Goal: Transaction & Acquisition: Book appointment/travel/reservation

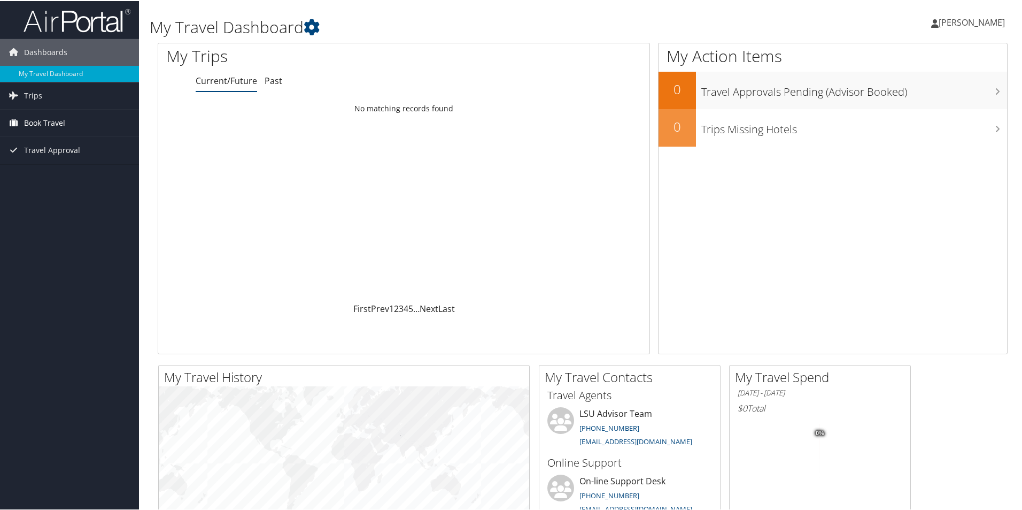
click at [41, 121] on span "Book Travel" at bounding box center [44, 122] width 41 height 27
click at [68, 145] on link "Agent Booking Request" at bounding box center [69, 143] width 139 height 16
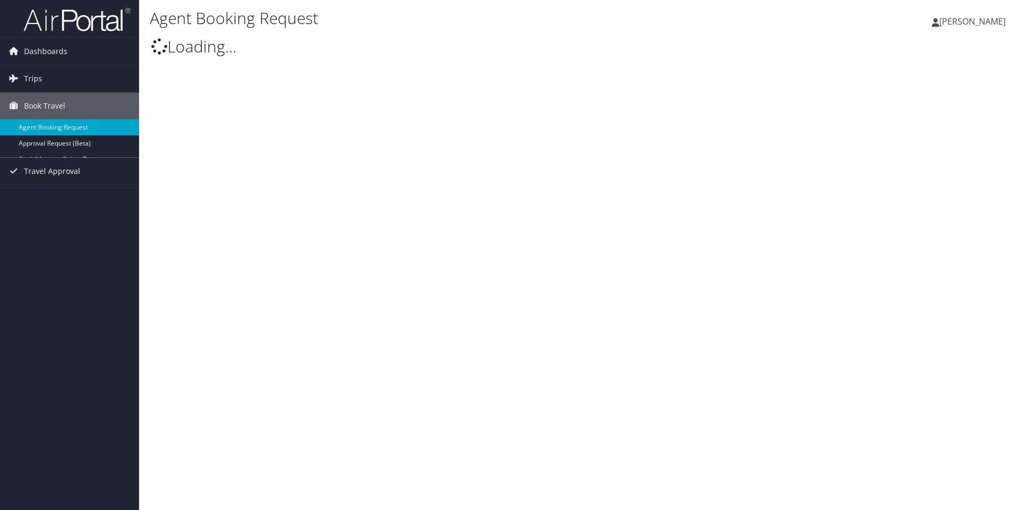
select select "[EMAIL_ADDRESS][DOMAIN_NAME]"
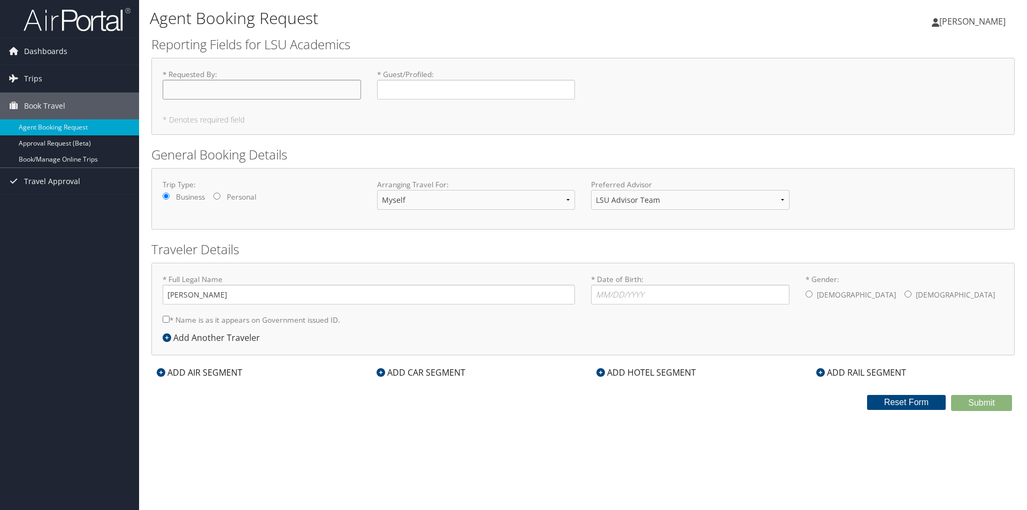
click at [298, 89] on input "* Requested By : Required" at bounding box center [262, 90] width 198 height 20
type input "[PERSON_NAME]"
click at [372, 85] on div "* Guest/Profiled : Required" at bounding box center [476, 88] width 214 height 39
click at [399, 88] on input "* Guest/Profiled : Required" at bounding box center [476, 90] width 198 height 20
type input "[PERSON_NAME]"
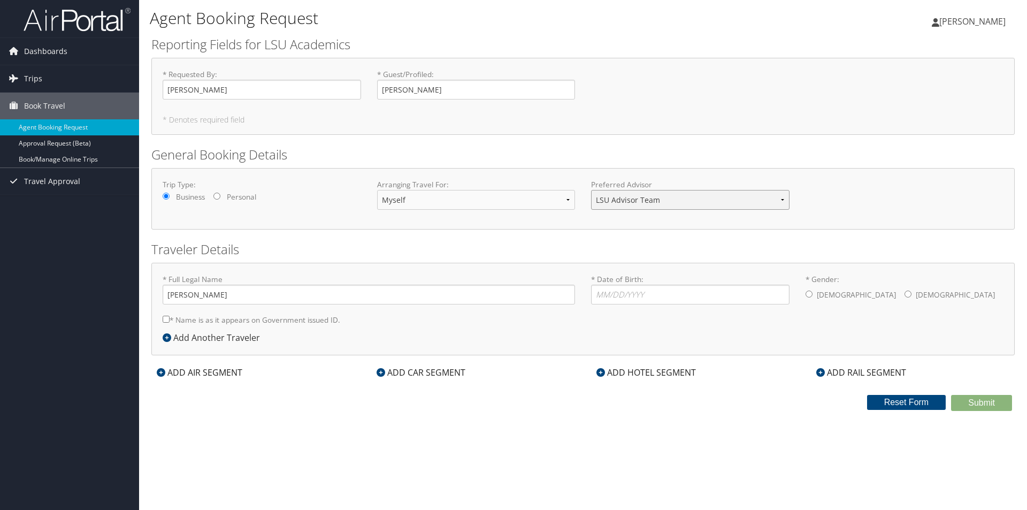
click at [656, 198] on select "LSU Advisor Team" at bounding box center [690, 200] width 198 height 20
click at [659, 290] on input "* Date of Birth: Invalid Date" at bounding box center [690, 294] width 198 height 20
type input "08/03/1993"
click at [807, 296] on input "* Gender: Male Female" at bounding box center [808, 293] width 7 height 7
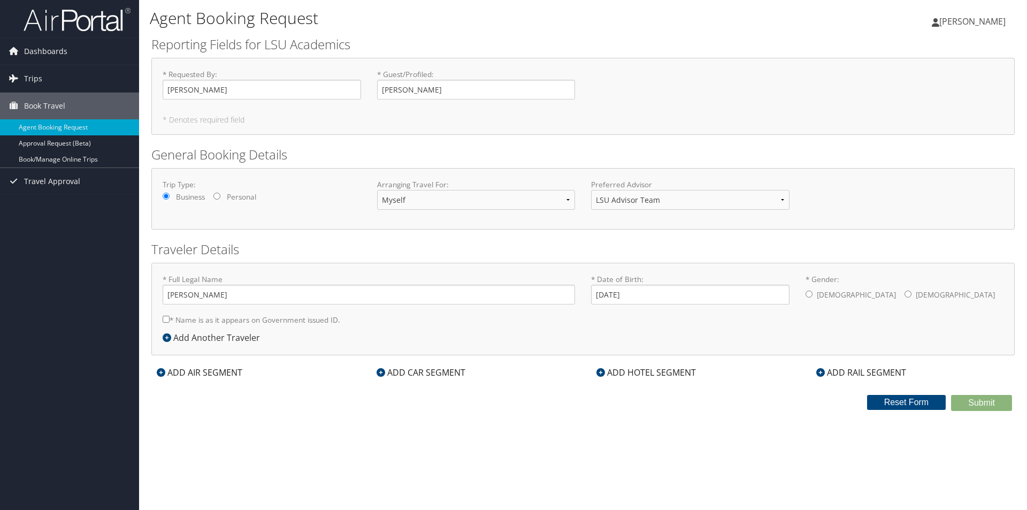
radio input "true"
click at [161, 318] on div "* Full Legal Name Dong Lao * Name is as it appears on Government issued ID. Req…" at bounding box center [369, 302] width 428 height 57
click at [165, 320] on input "* Name is as it appears on Government issued ID." at bounding box center [166, 318] width 7 height 7
checkbox input "true"
click at [158, 370] on icon at bounding box center [161, 372] width 9 height 9
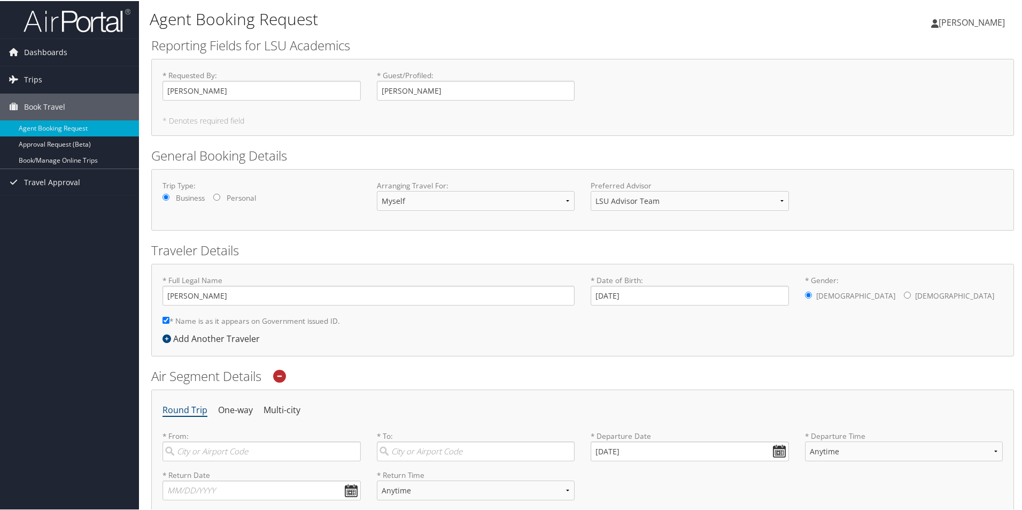
scroll to position [214, 0]
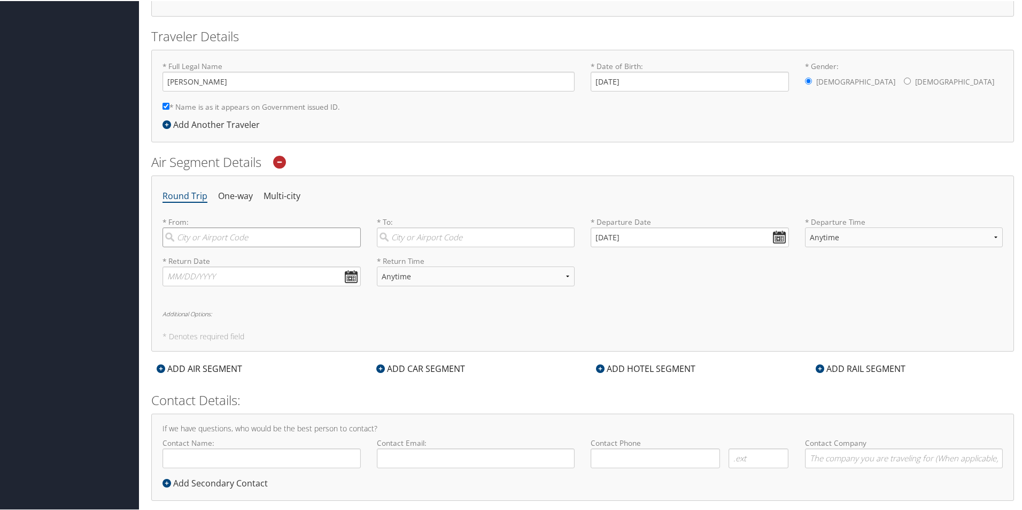
click at [258, 235] on input "search" at bounding box center [262, 236] width 198 height 20
click at [252, 269] on div "City" at bounding box center [263, 272] width 184 height 14
click at [252, 246] on input "btr" at bounding box center [262, 236] width 198 height 20
type input "Baton Rouge (BTR LA)"
click at [449, 238] on input "search" at bounding box center [476, 236] width 198 height 20
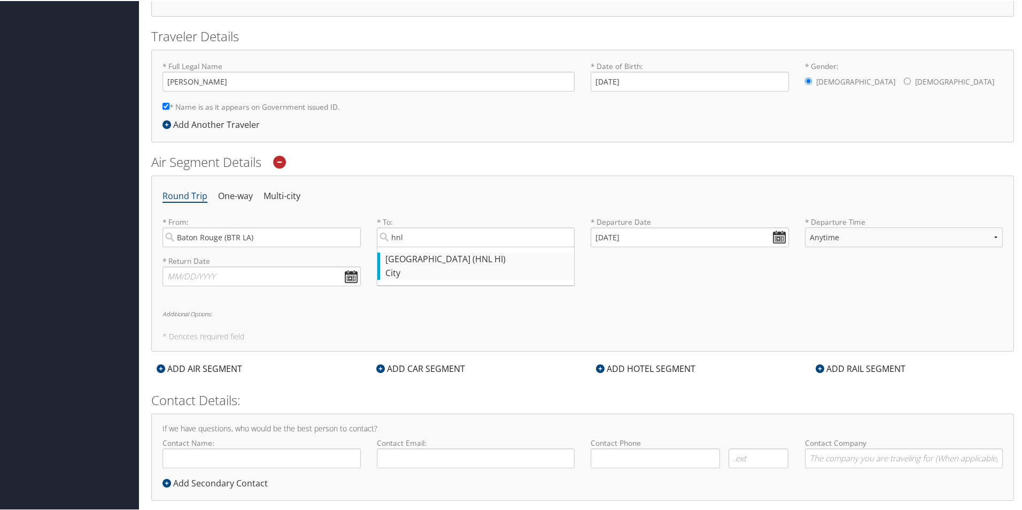
click at [456, 269] on div "City" at bounding box center [477, 272] width 184 height 14
click at [456, 246] on input "hnl" at bounding box center [476, 236] width 198 height 20
type input "Honolulu (HNL HI)"
click at [780, 236] on input "08/31/2025" at bounding box center [690, 236] width 198 height 20
click at [648, 264] on th "Aug 2025" at bounding box center [650, 261] width 76 height 14
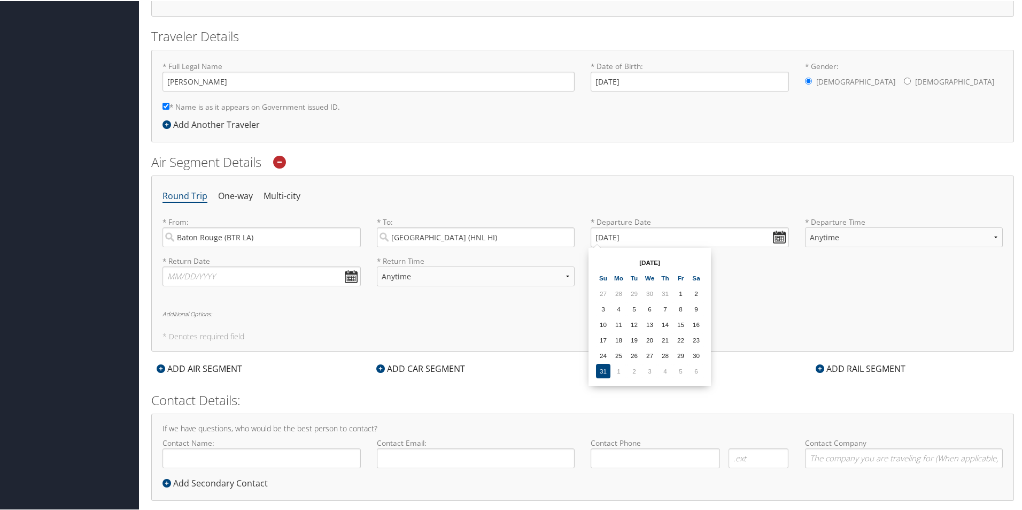
click at [690, 280] on th "Sa" at bounding box center [696, 276] width 14 height 14
click at [700, 275] on th "Sa" at bounding box center [696, 276] width 14 height 14
drag, startPoint x: 775, startPoint y: 238, endPoint x: 759, endPoint y: 236, distance: 16.1
click at [775, 238] on input "08/31/2025" at bounding box center [690, 236] width 198 height 20
click at [599, 241] on input "08/31/2020" at bounding box center [690, 236] width 198 height 20
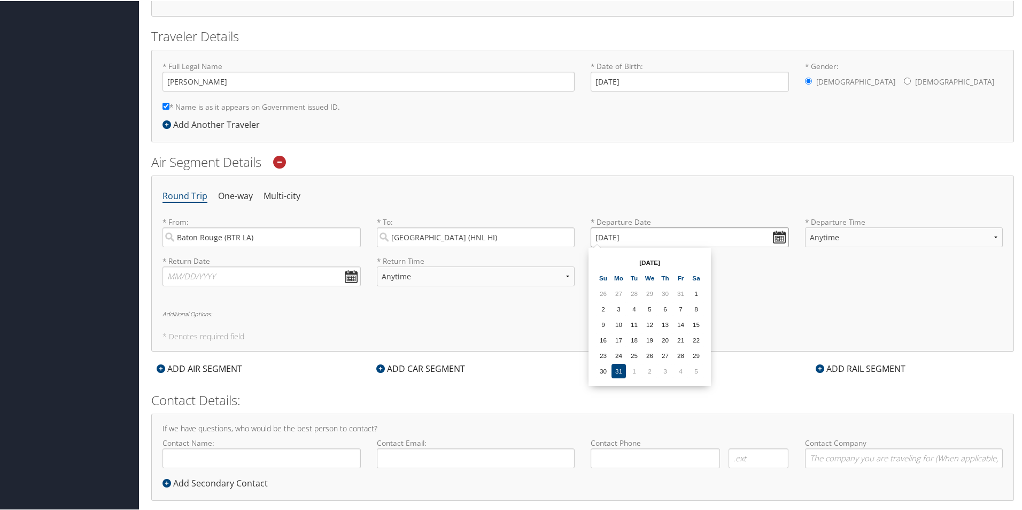
type input "08/31/0202"
type input "01/01/2001"
type input "Invalid date"
click at [777, 242] on input "text" at bounding box center [690, 236] width 198 height 20
click at [697, 260] on th at bounding box center [696, 261] width 14 height 14
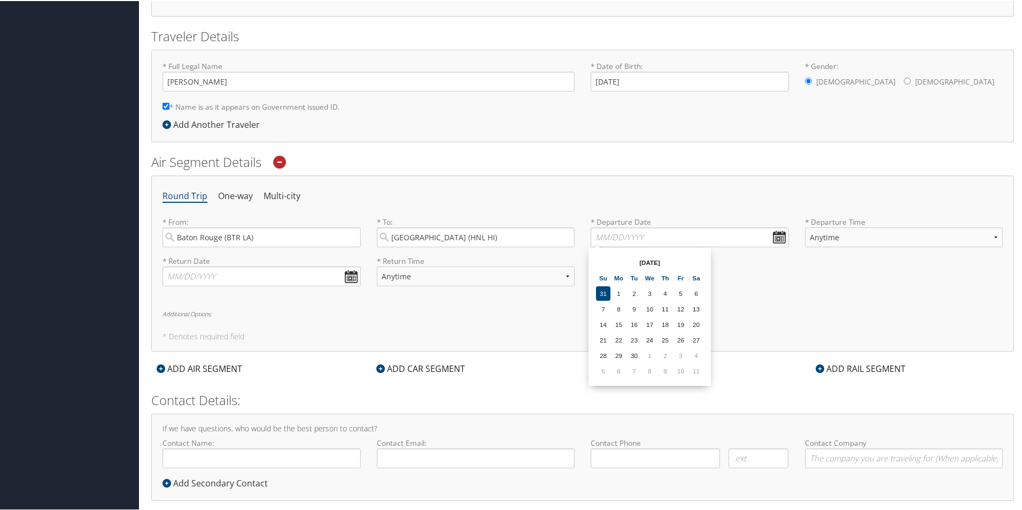
click at [697, 260] on th at bounding box center [696, 261] width 14 height 14
